Goal: Feedback & Contribution: Submit feedback/report problem

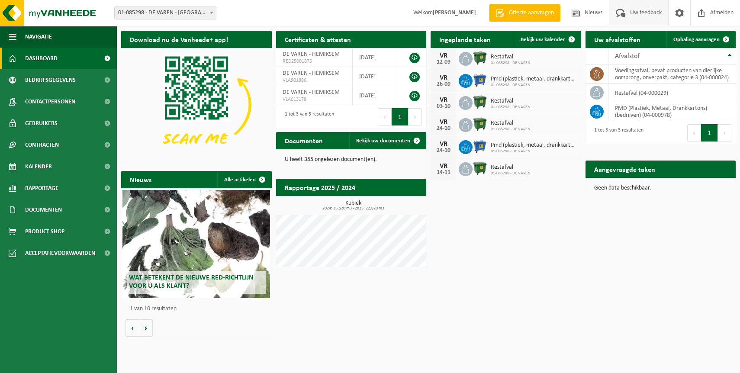
click at [635, 14] on span "Uw feedback" at bounding box center [646, 13] width 36 height 26
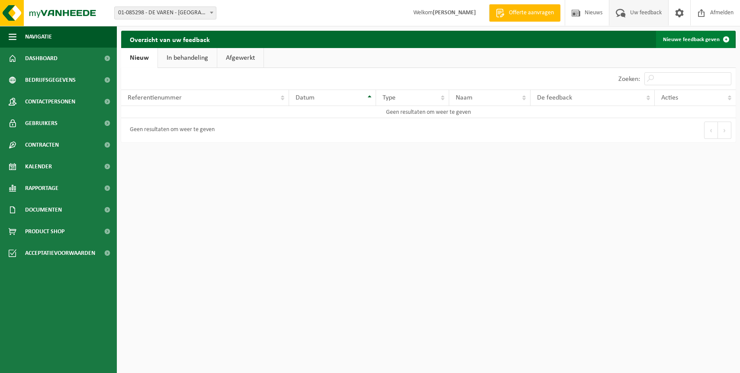
click at [695, 39] on link "Nieuwe feedback geven" at bounding box center [695, 39] width 79 height 17
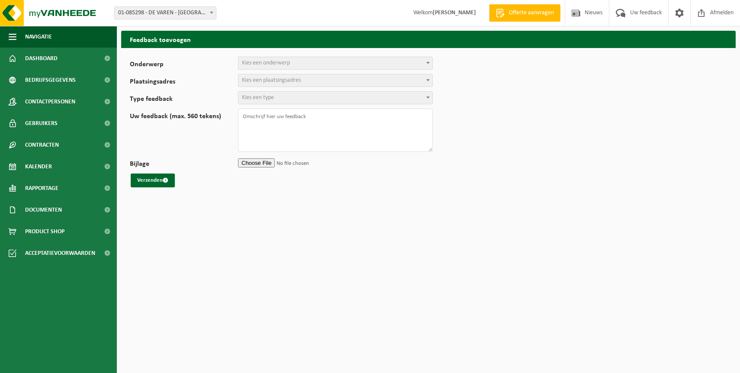
select select
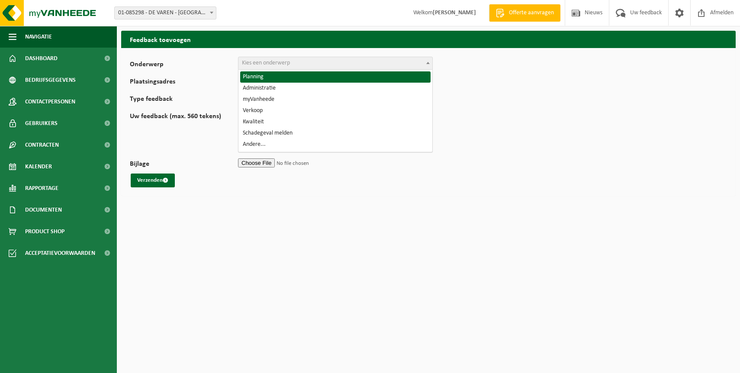
click at [283, 64] on span "Kies een onderwerp" at bounding box center [266, 63] width 48 height 6
select select "1"
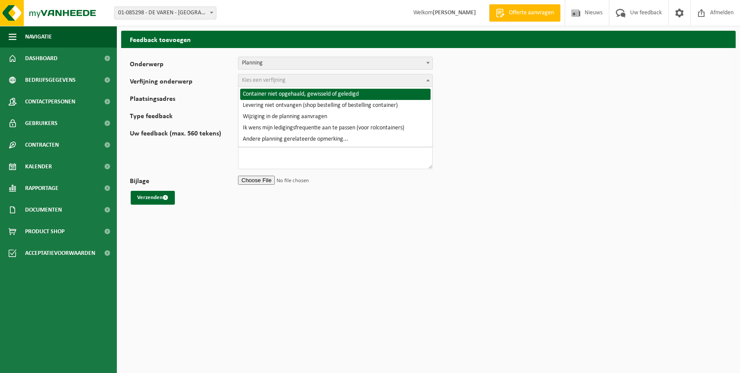
click at [279, 80] on span "Kies een verfijning" at bounding box center [264, 80] width 44 height 6
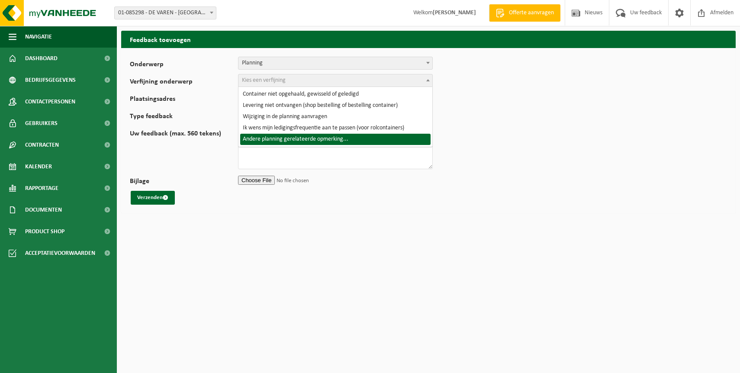
select select "6"
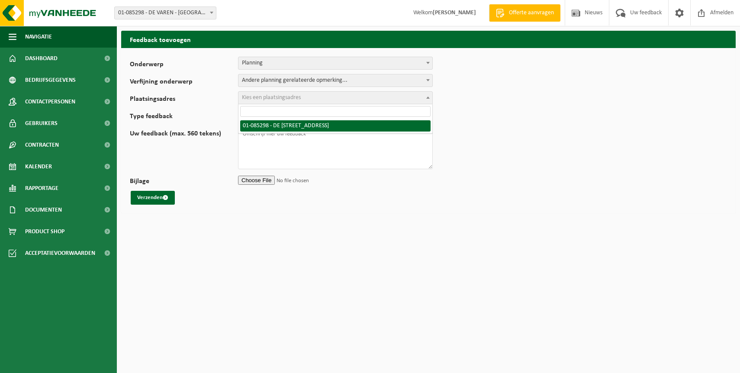
click at [274, 100] on span "Kies een plaatsingsadres" at bounding box center [271, 97] width 59 height 6
select select "16454"
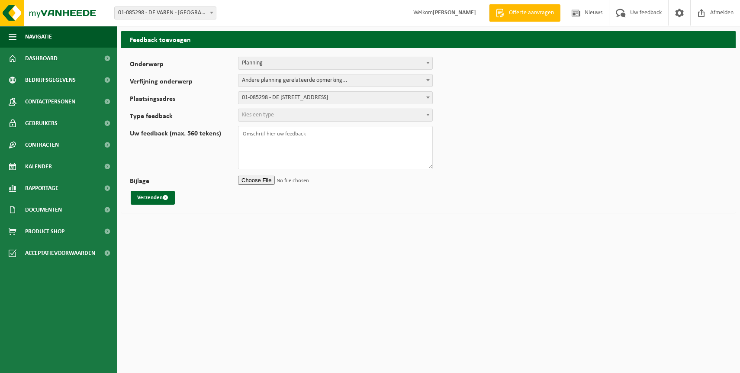
click at [276, 115] on span "Kies een type" at bounding box center [335, 115] width 194 height 12
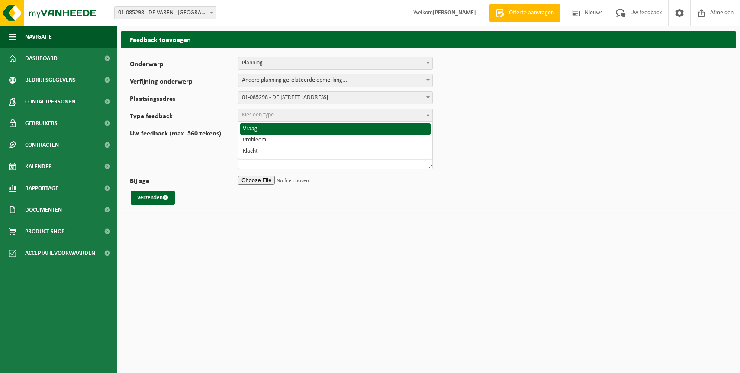
select select "QUE"
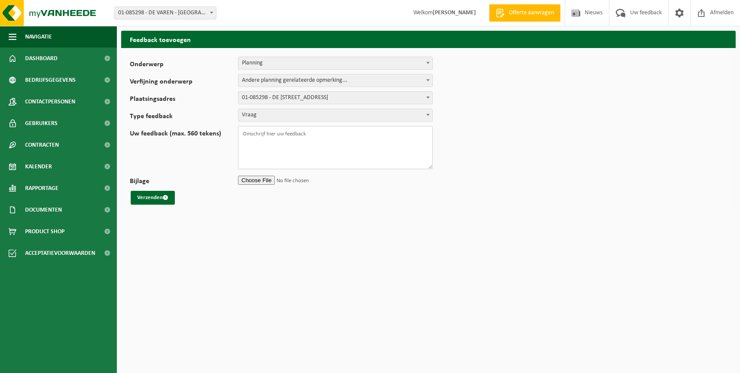
click at [261, 135] on textarea "Uw feedback (max. 560 tekens)" at bounding box center [335, 147] width 195 height 43
type textarea "Beste na laatste ophaling groenbak,hebben ze wel heel grondig te werk gegaan...…"
click at [157, 198] on button "Verzenden" at bounding box center [153, 198] width 44 height 14
